Goal: Obtain resource: Obtain resource

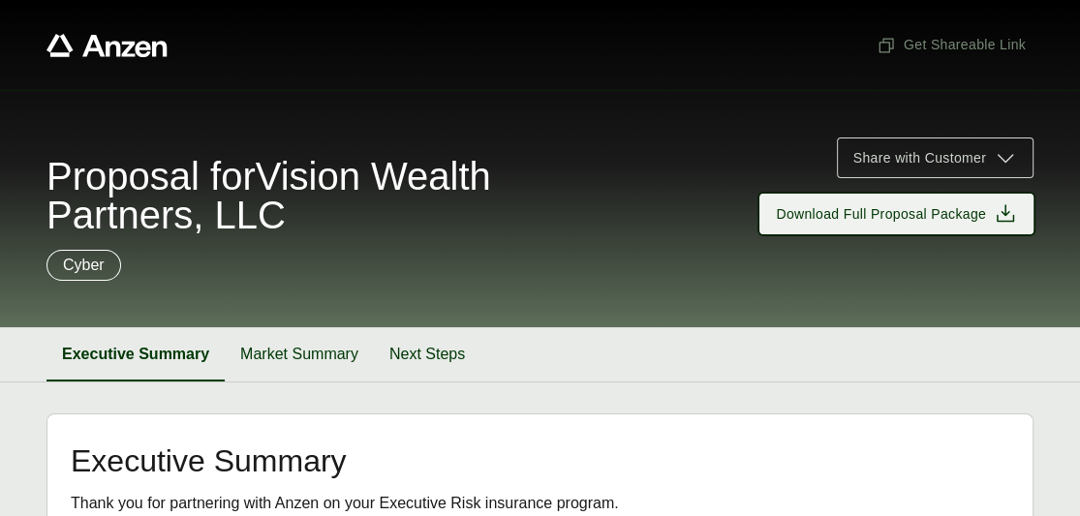
click at [1009, 208] on icon at bounding box center [1005, 213] width 23 height 23
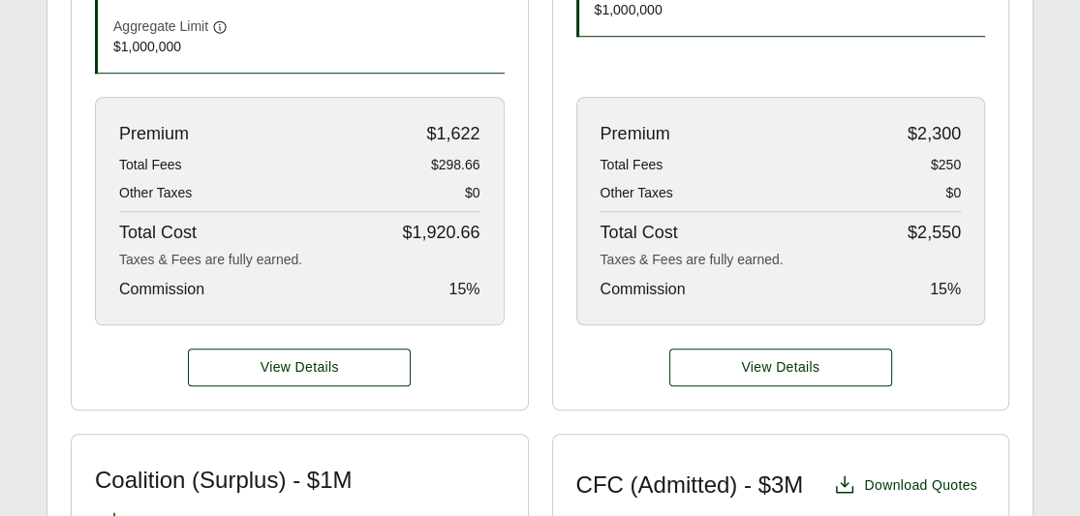
scroll to position [968, 0]
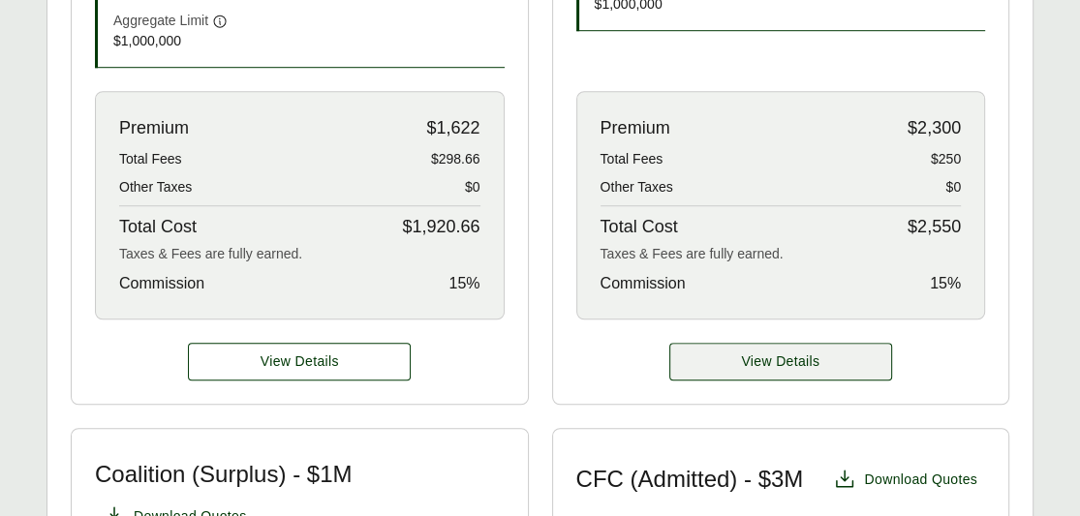
click at [796, 352] on span "View Details" at bounding box center [780, 362] width 78 height 20
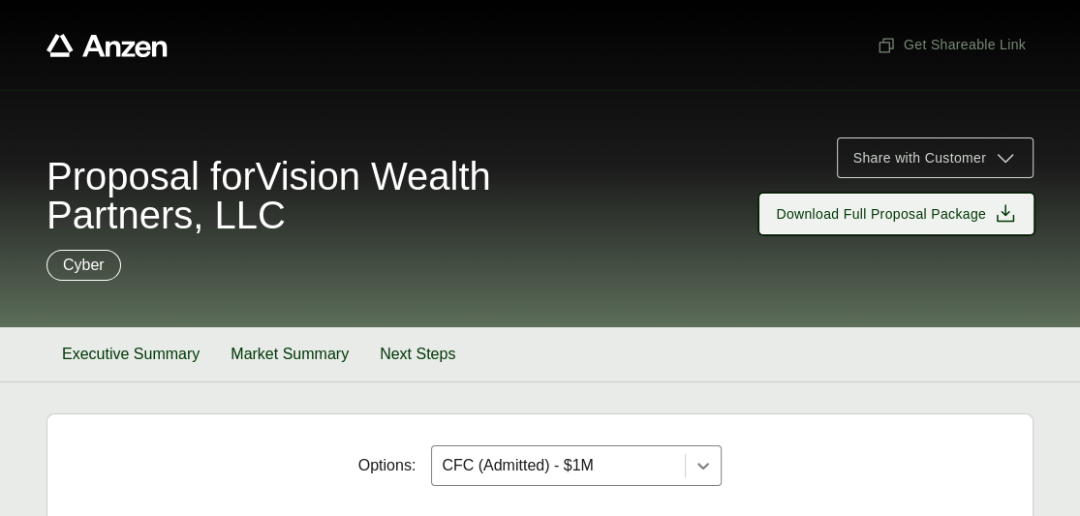
click at [1000, 207] on icon at bounding box center [1005, 213] width 23 height 23
click at [988, 213] on span "Download Full Proposal Package" at bounding box center [896, 213] width 241 height 23
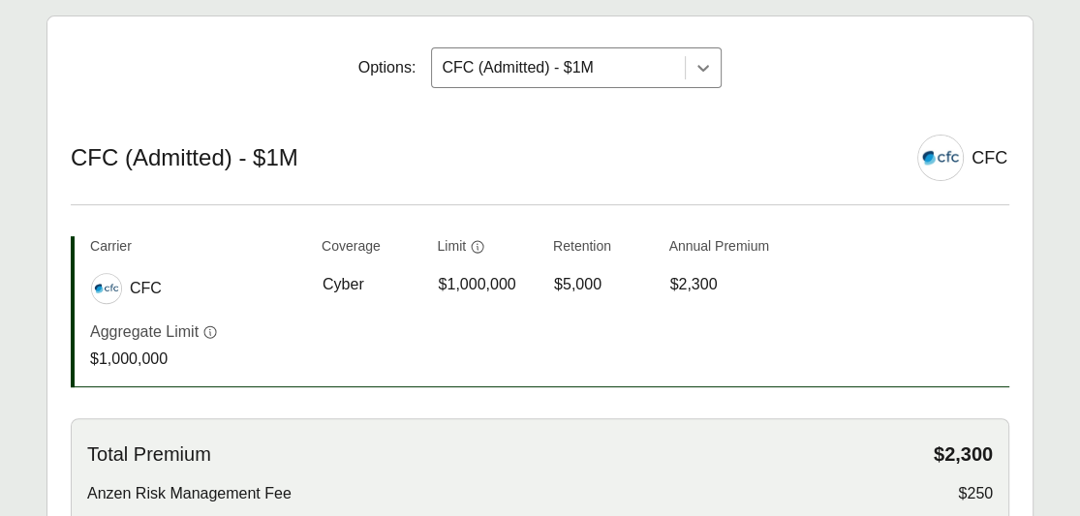
scroll to position [291, 0]
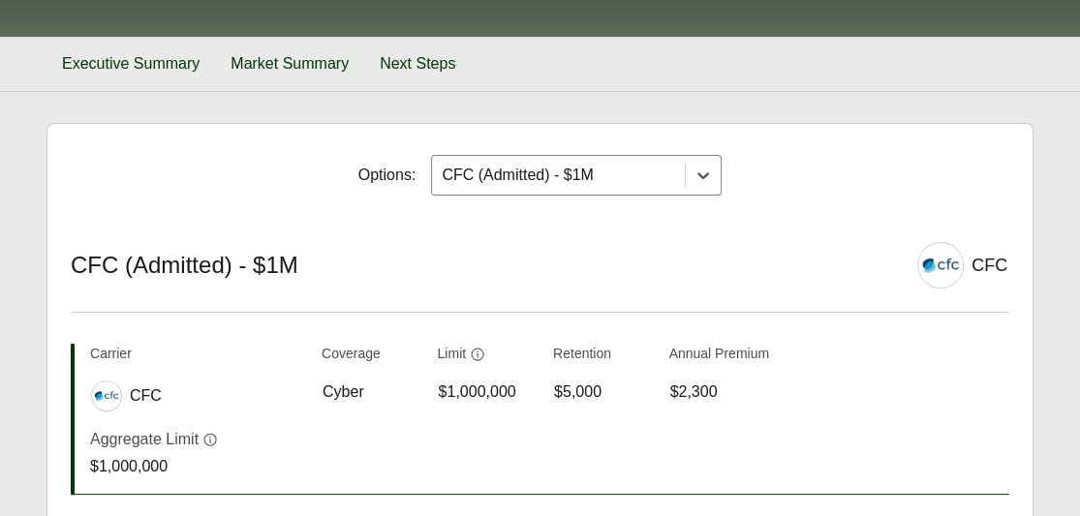
click at [701, 172] on icon at bounding box center [703, 175] width 12 height 7
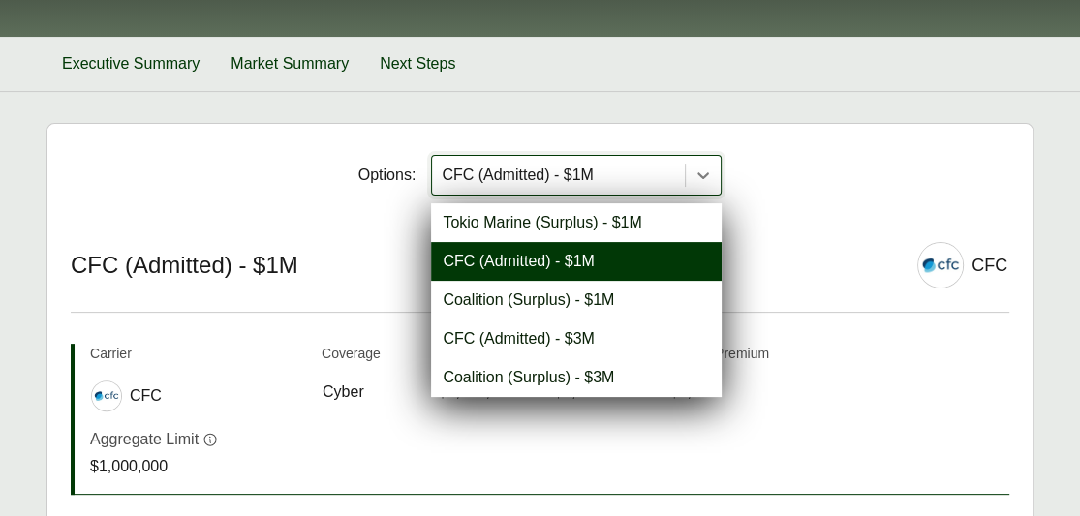
click at [597, 252] on div "CFC (Admitted) - $1M" at bounding box center [576, 261] width 291 height 39
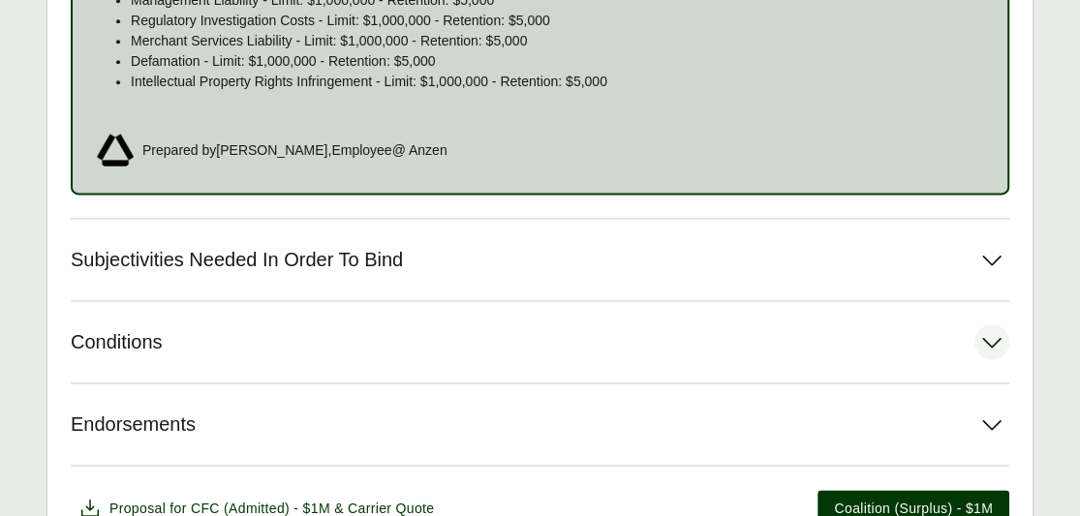
scroll to position [1839, 0]
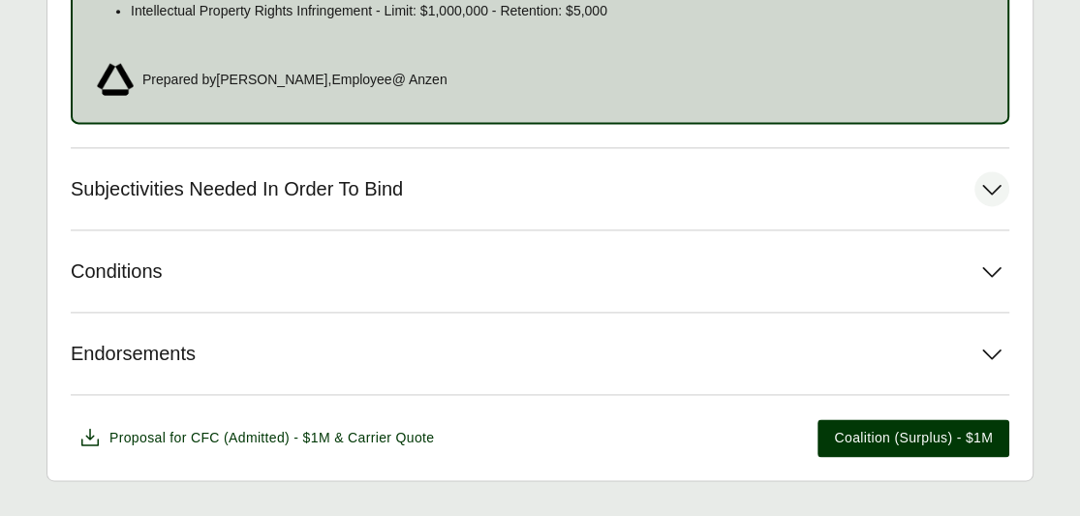
click at [988, 184] on icon at bounding box center [991, 188] width 35 height 35
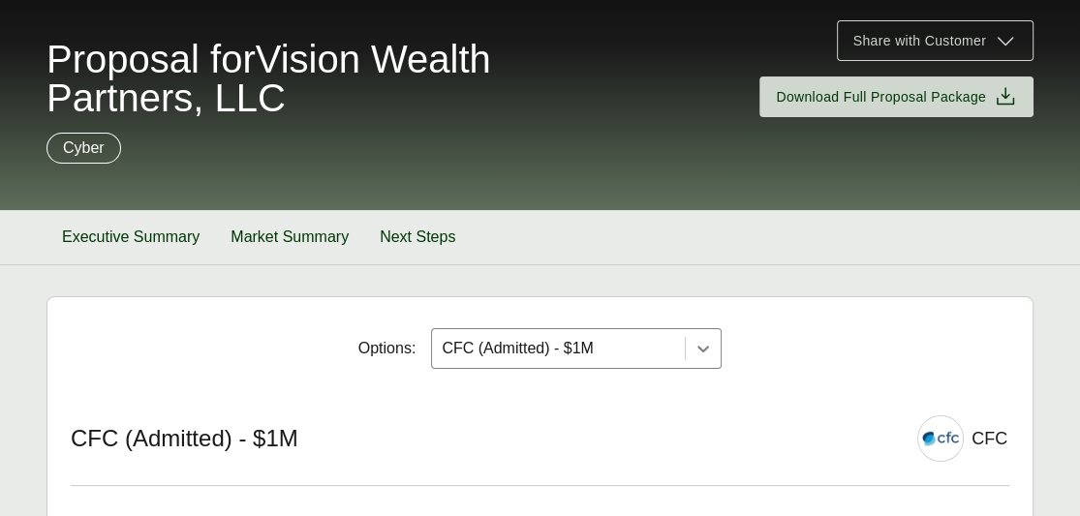
scroll to position [116, 0]
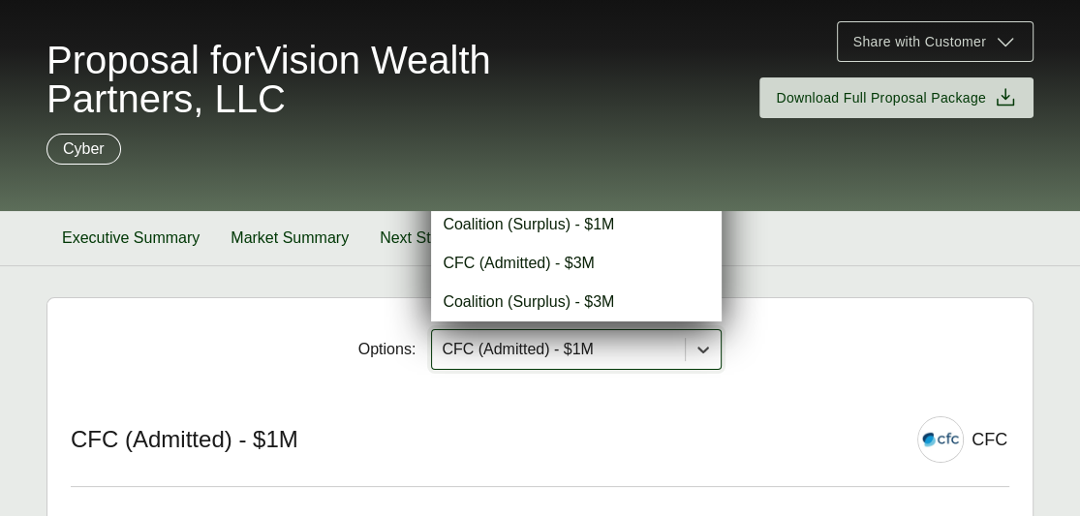
click at [701, 347] on icon at bounding box center [703, 350] width 12 height 7
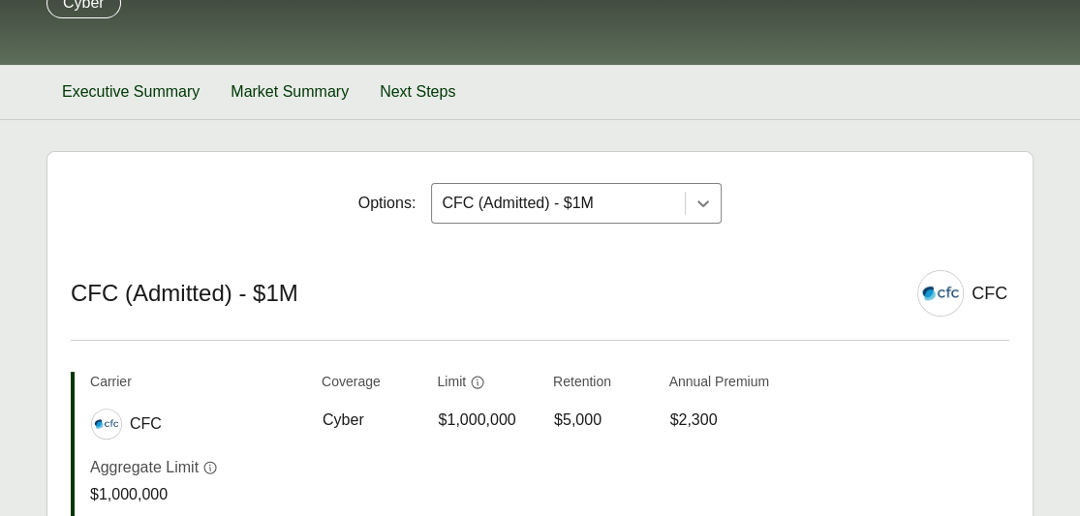
scroll to position [0, 0]
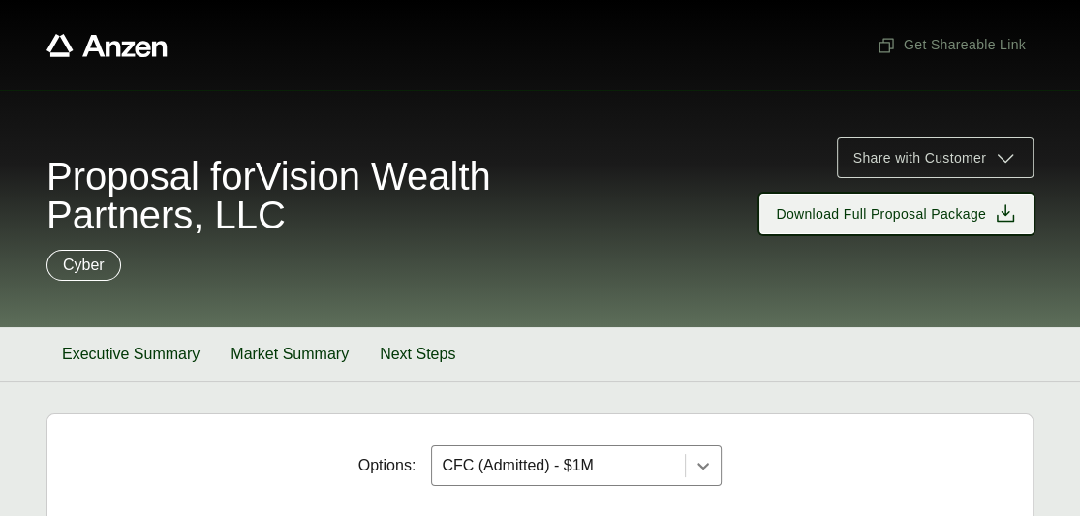
click at [1000, 211] on icon at bounding box center [1005, 213] width 23 height 23
